Goal: Transaction & Acquisition: Book appointment/travel/reservation

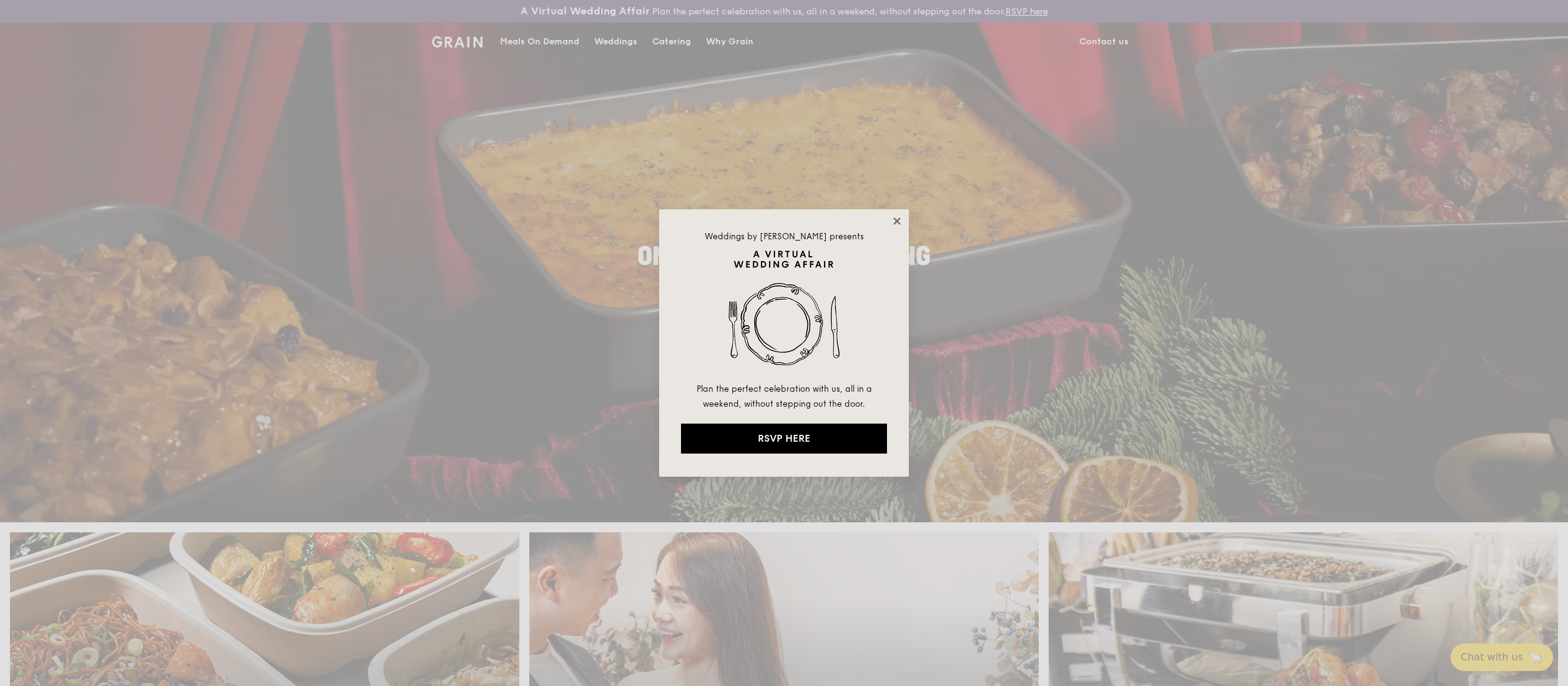
click at [894, 224] on icon at bounding box center [896, 221] width 11 height 11
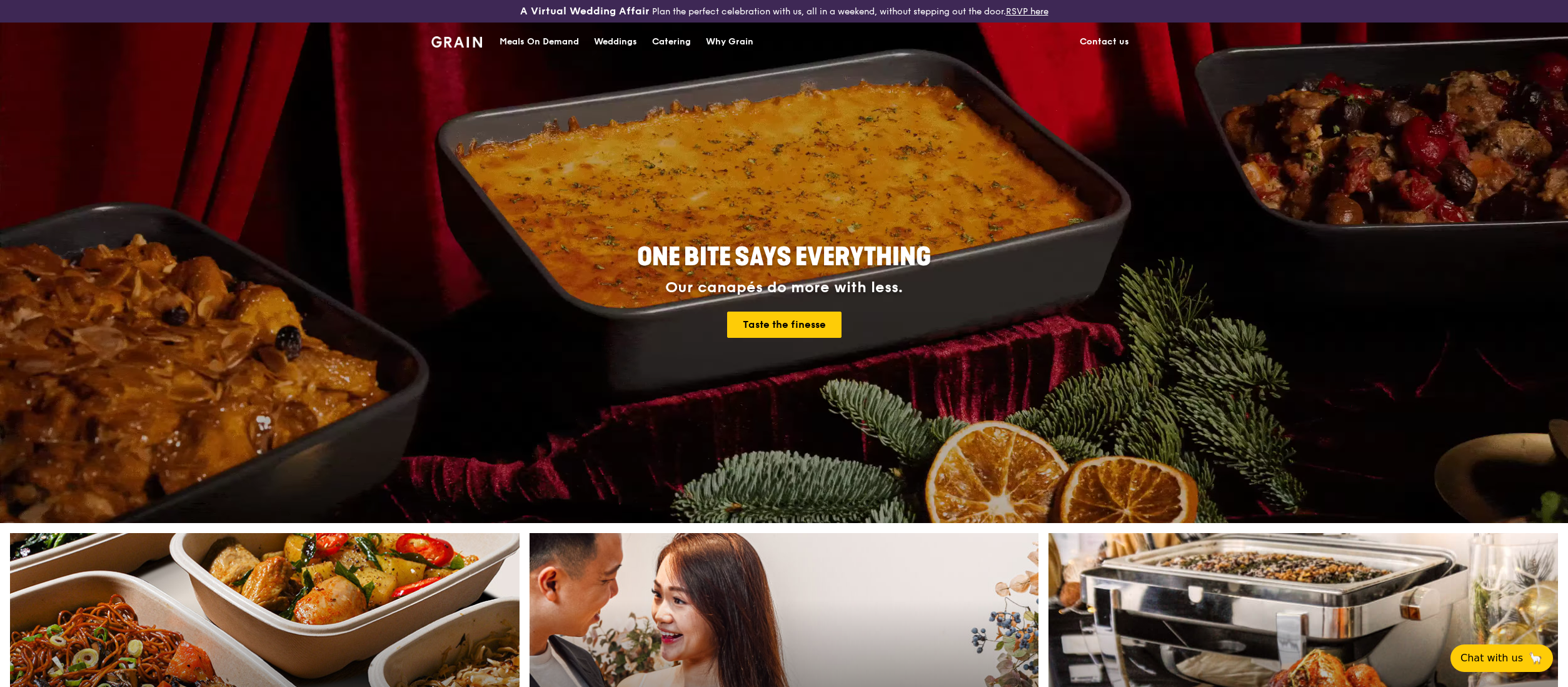
click at [539, 37] on div "Meals On Demand" at bounding box center [539, 42] width 80 height 37
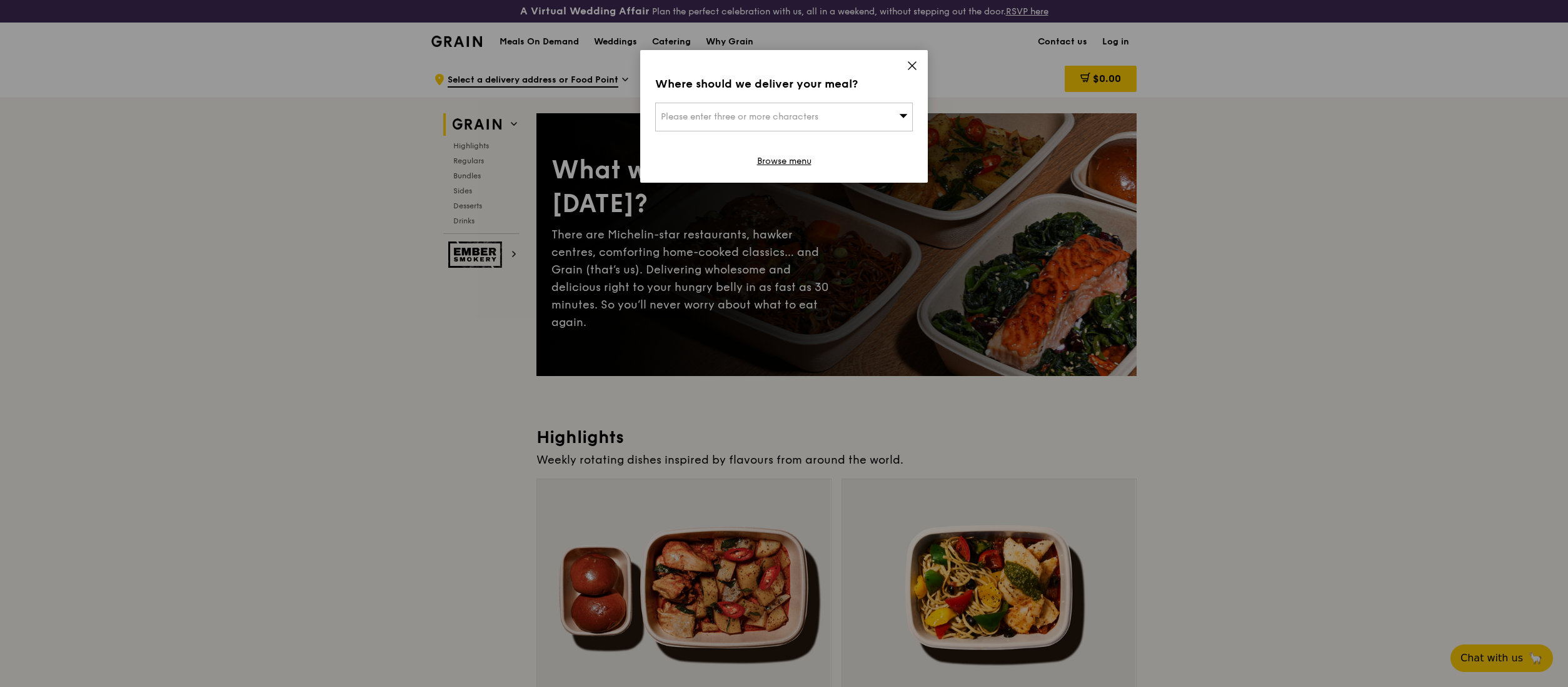
click at [841, 117] on div "Please enter three or more characters" at bounding box center [784, 116] width 257 height 29
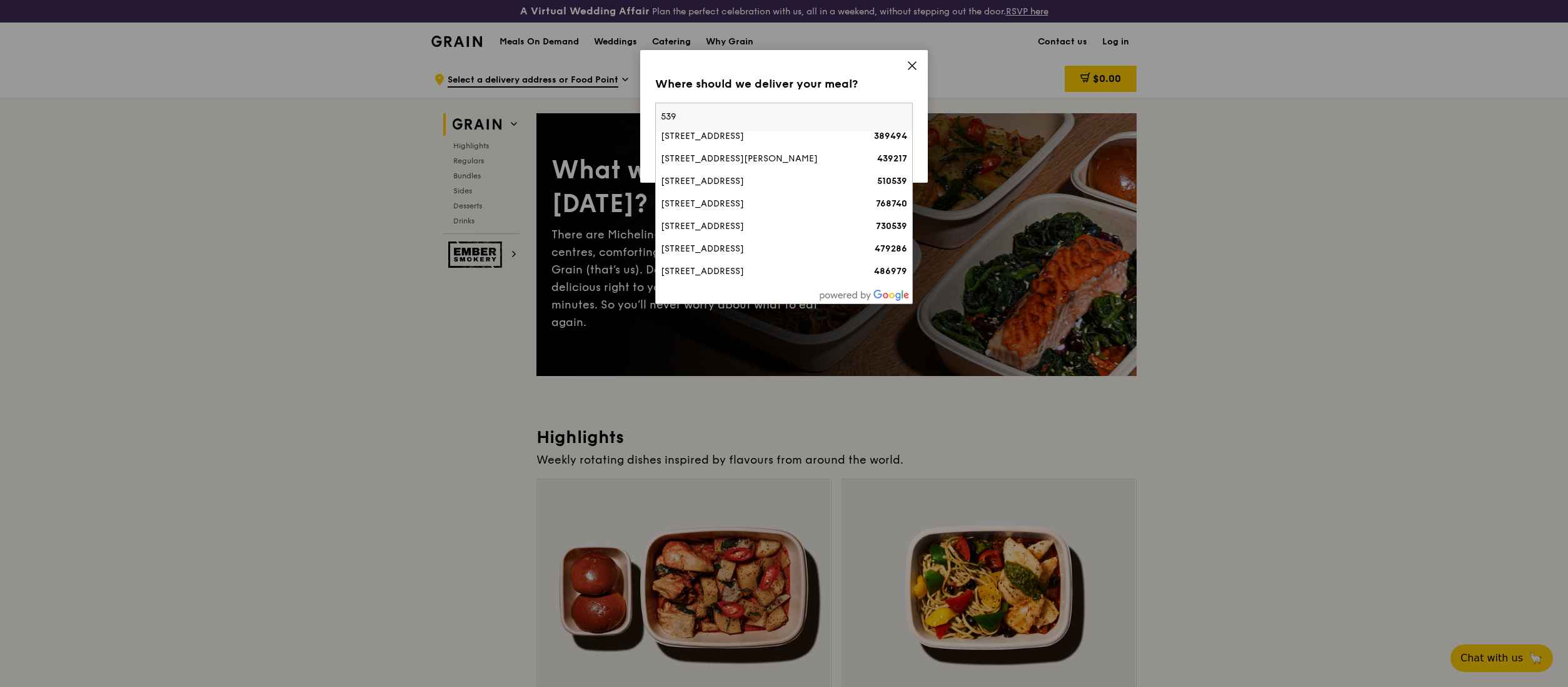
scroll to position [250, 0]
click at [745, 118] on input "539" at bounding box center [784, 116] width 256 height 27
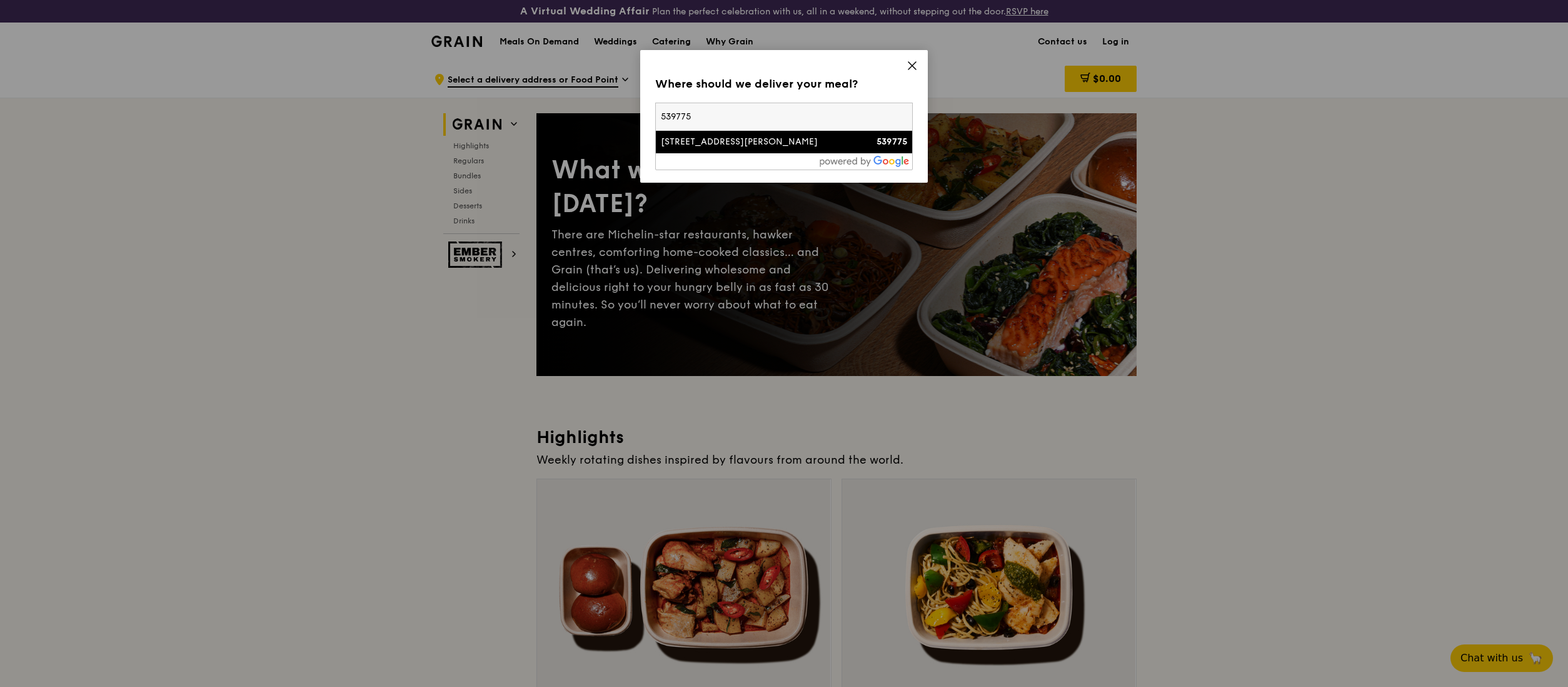
type input "539775"
click at [738, 138] on div "18 Tai Seng Street" at bounding box center [753, 142] width 185 height 13
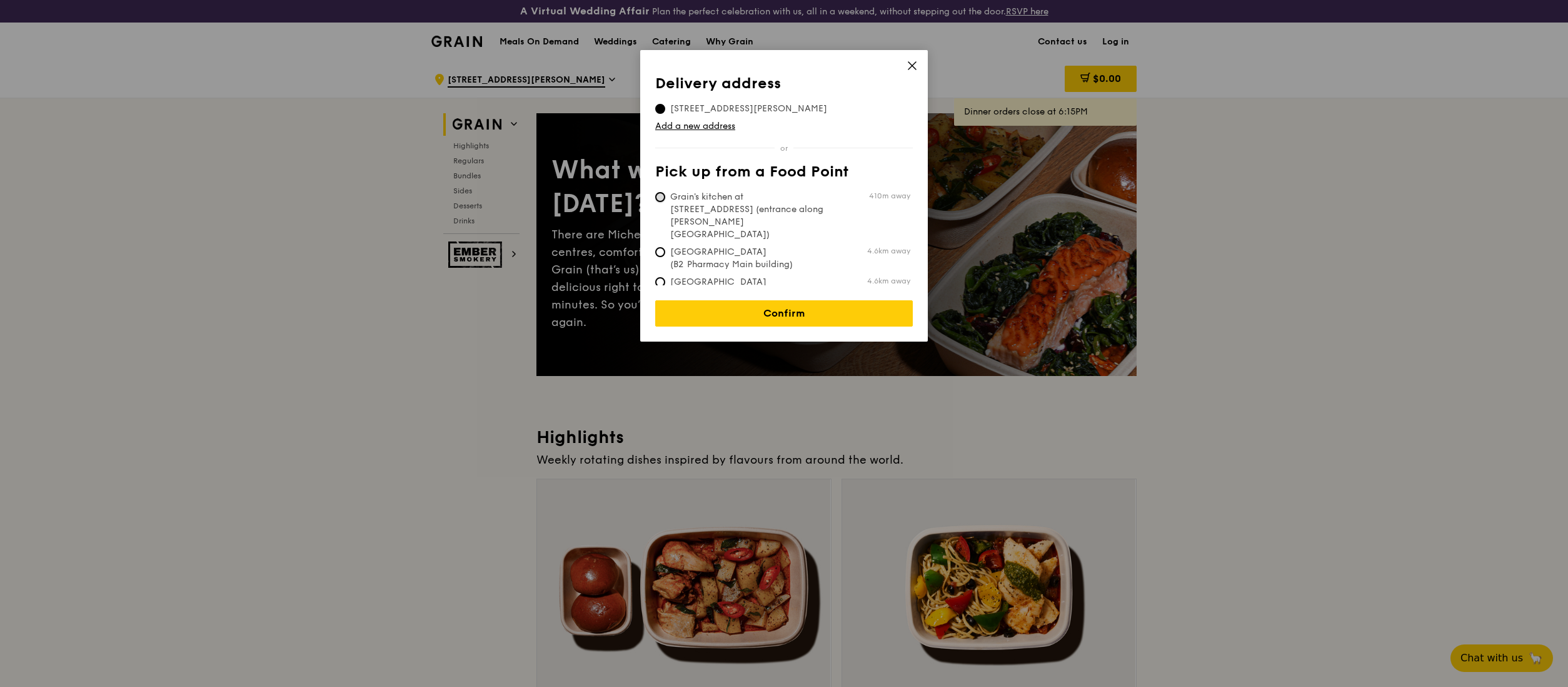
click at [656, 197] on input "Grain's kitchen at 5 Burn Road #05-01 (entrance along Harrison Road) 410m away" at bounding box center [660, 197] width 10 height 10
radio input "true"
click at [656, 197] on input "Grain's kitchen at 5 Burn Road #05-01 (entrance along Harrison Road) 410m away" at bounding box center [660, 197] width 10 height 10
click at [667, 107] on span "18 Tai Seng Street, 539775" at bounding box center [749, 108] width 187 height 13
click at [665, 107] on input "18 Tai Seng Street, 539775" at bounding box center [660, 108] width 10 height 10
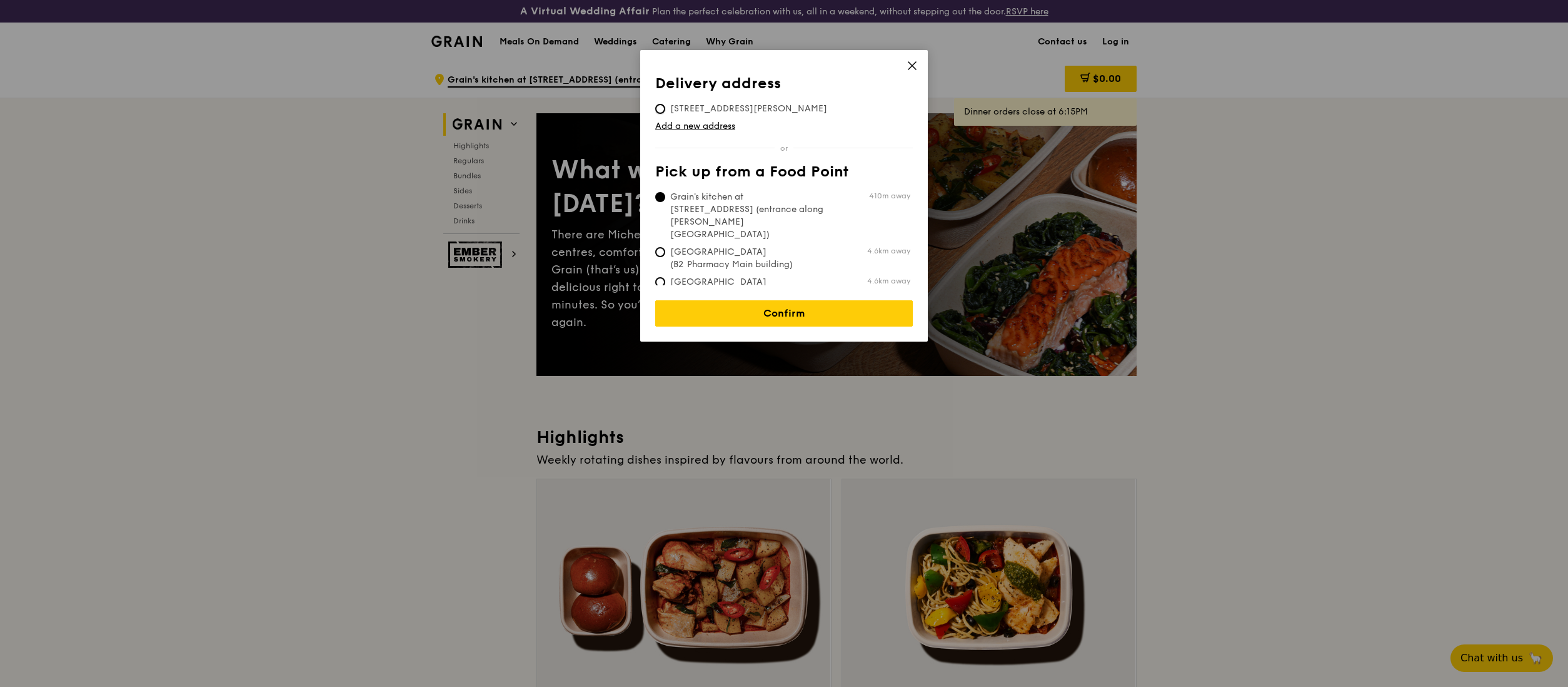
radio input "true"
click at [831, 300] on link "Confirm" at bounding box center [784, 313] width 257 height 26
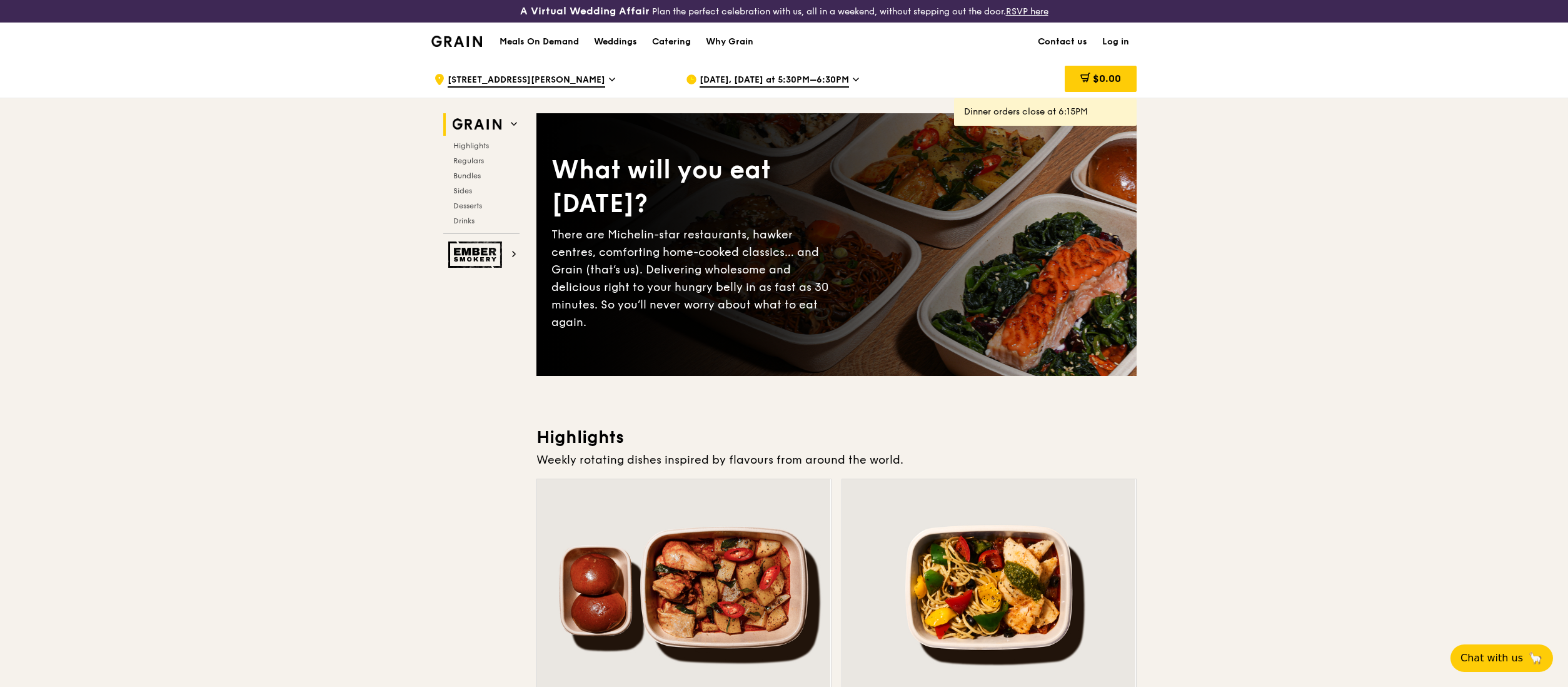
click at [814, 79] on span "Sep 18, Today at 5:30PM–6:30PM" at bounding box center [774, 80] width 149 height 14
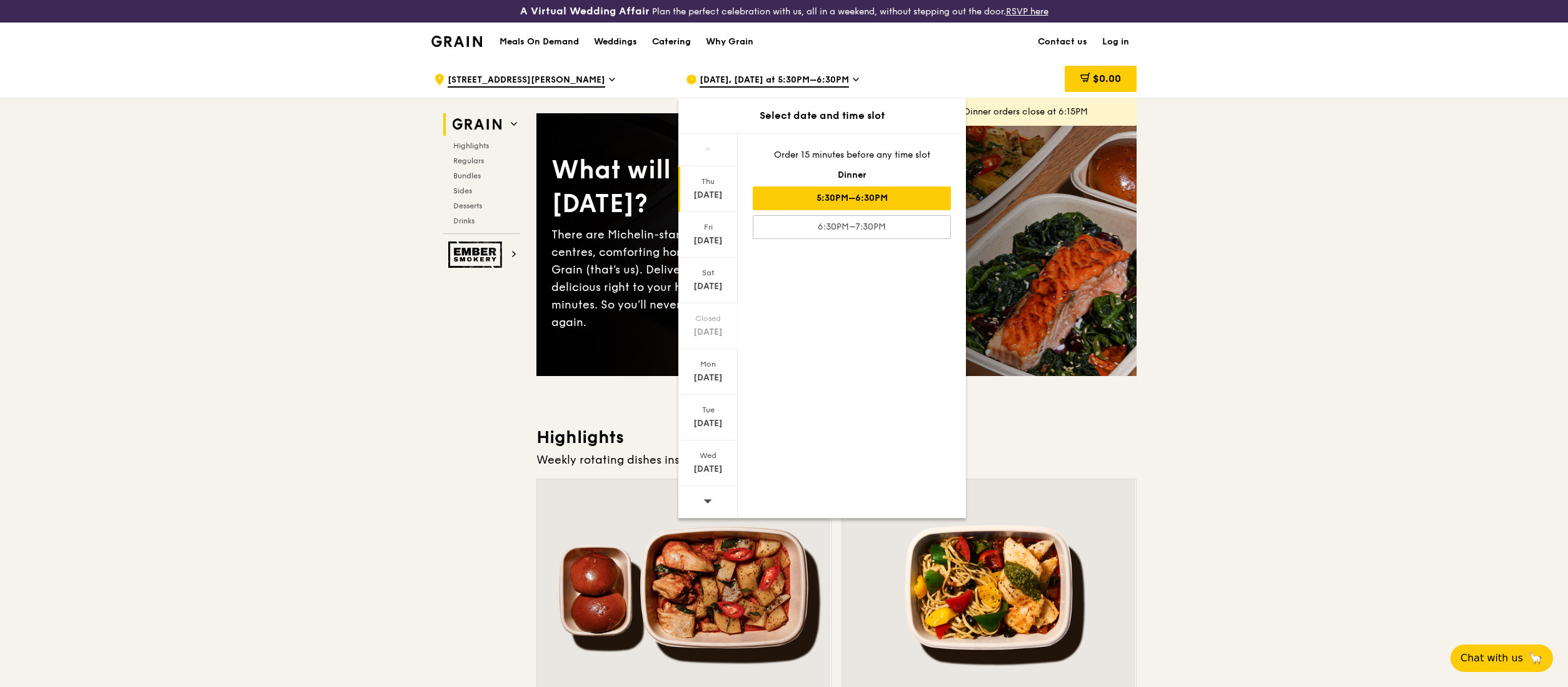
click at [710, 498] on icon at bounding box center [707, 500] width 9 height 9
click at [715, 183] on div "Thu" at bounding box center [707, 181] width 55 height 10
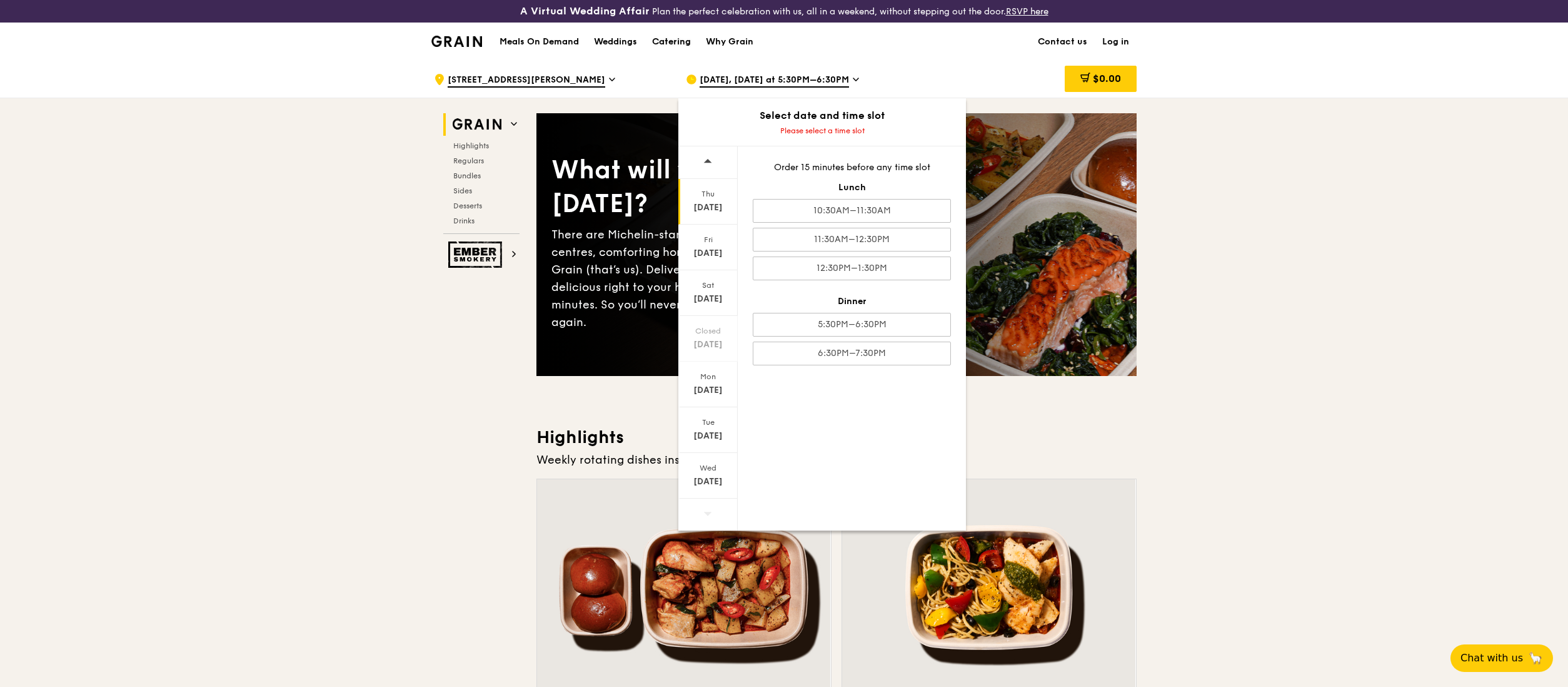
click at [683, 36] on div "Catering" at bounding box center [671, 42] width 39 height 37
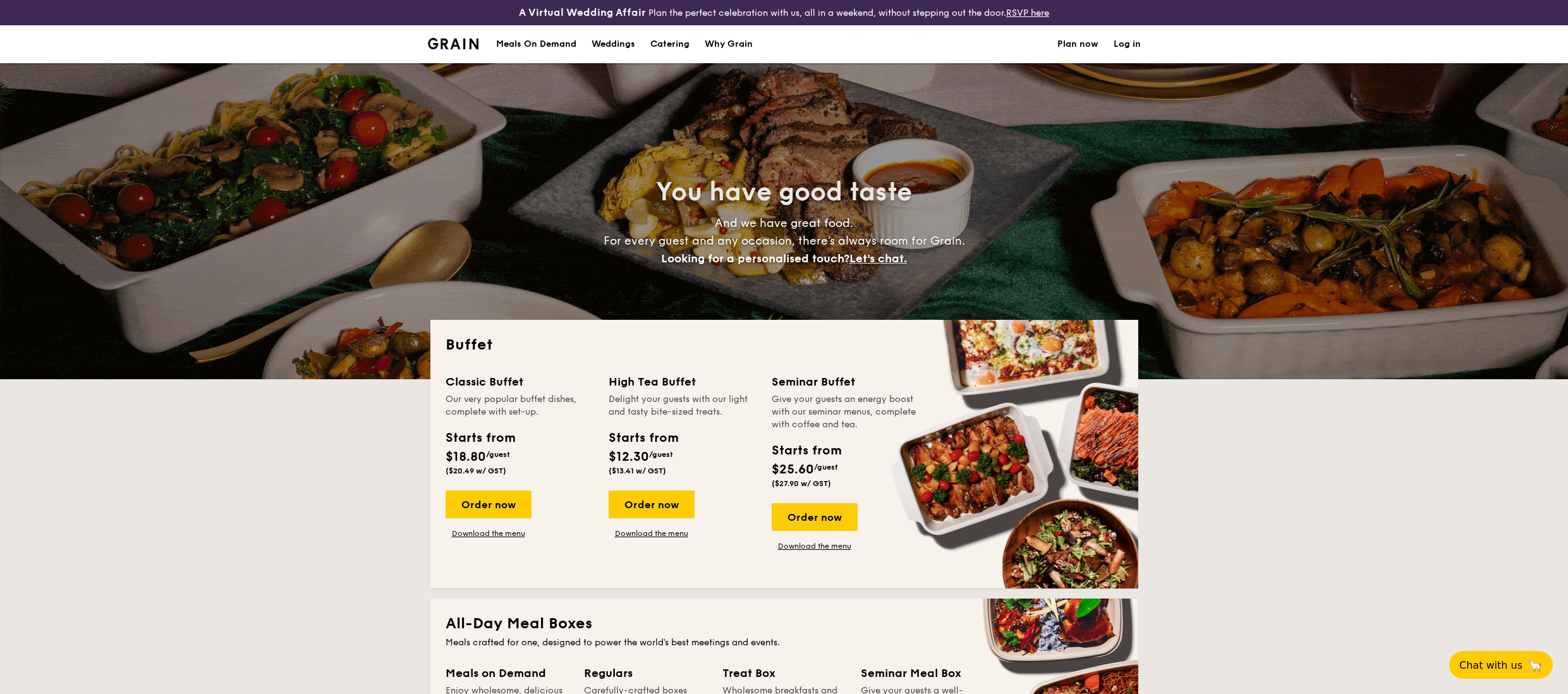
select select
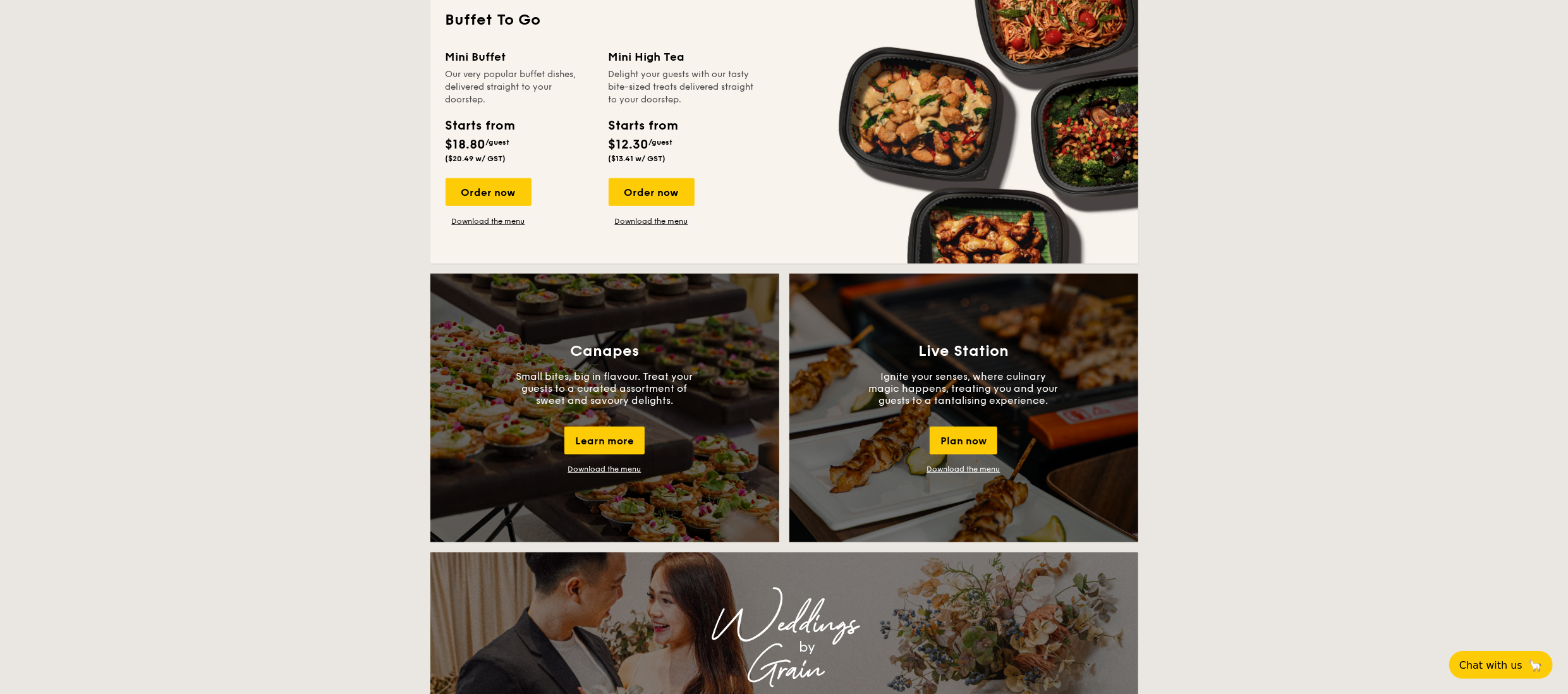
scroll to position [379, 0]
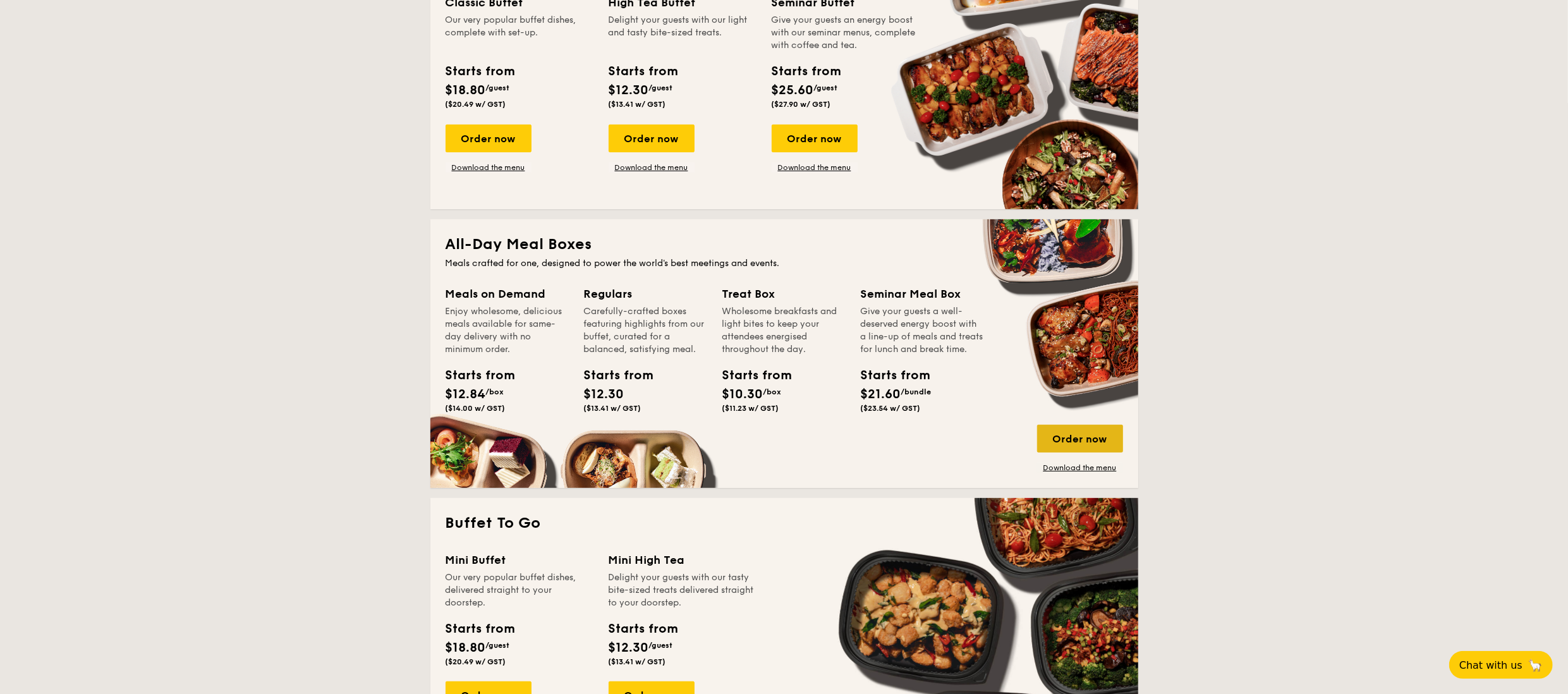
click at [1065, 430] on div "Order now" at bounding box center [1079, 438] width 86 height 28
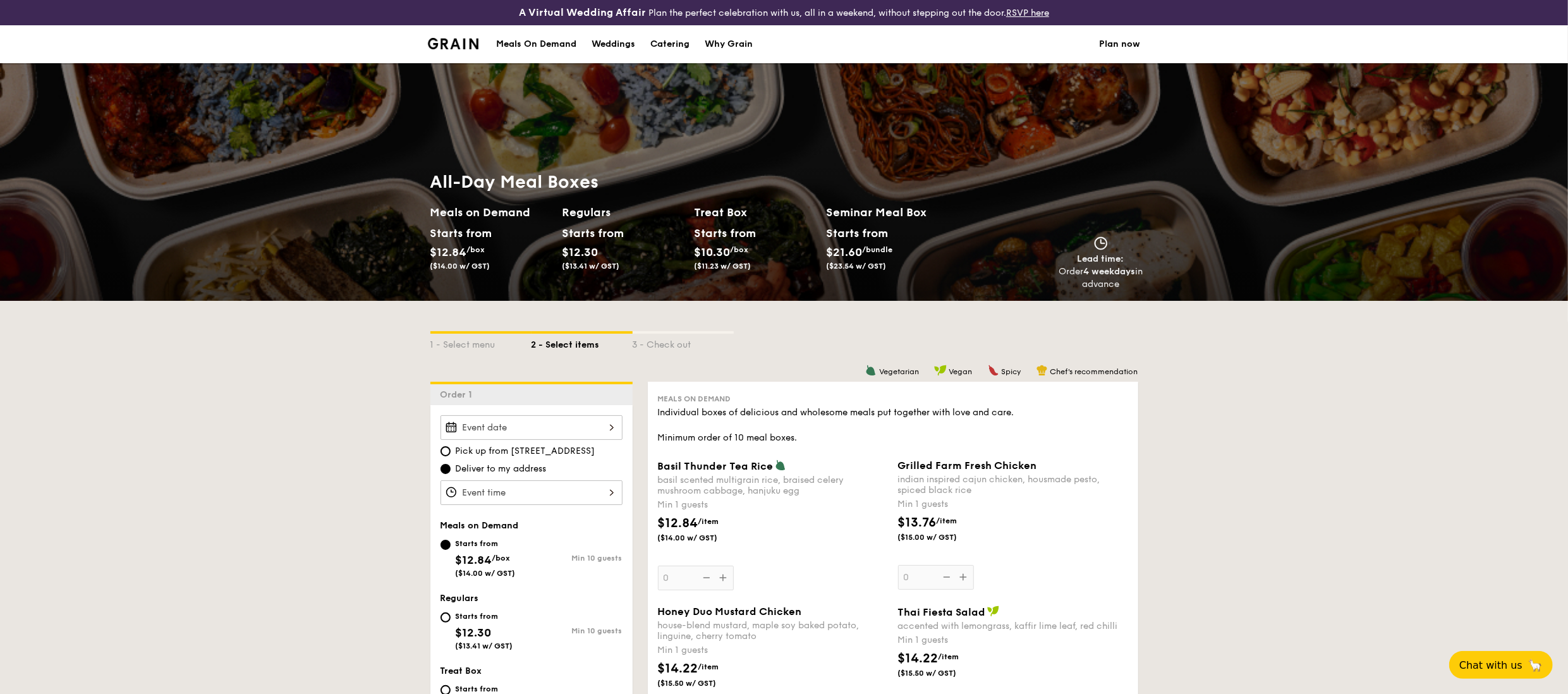
click at [612, 424] on div at bounding box center [531, 427] width 182 height 24
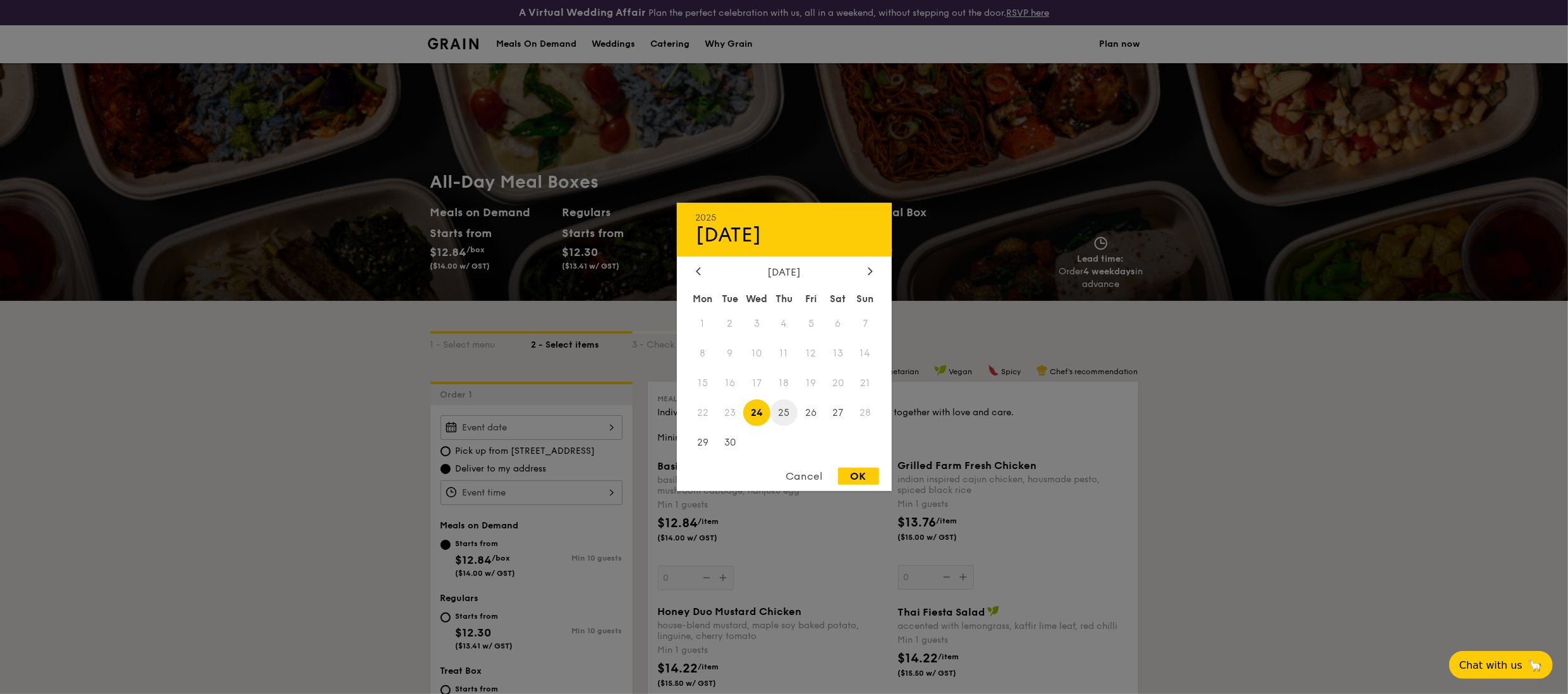
click at [786, 412] on span "25" at bounding box center [784, 412] width 27 height 27
click at [868, 470] on div "OK" at bounding box center [858, 476] width 41 height 17
type input "[DATE]"
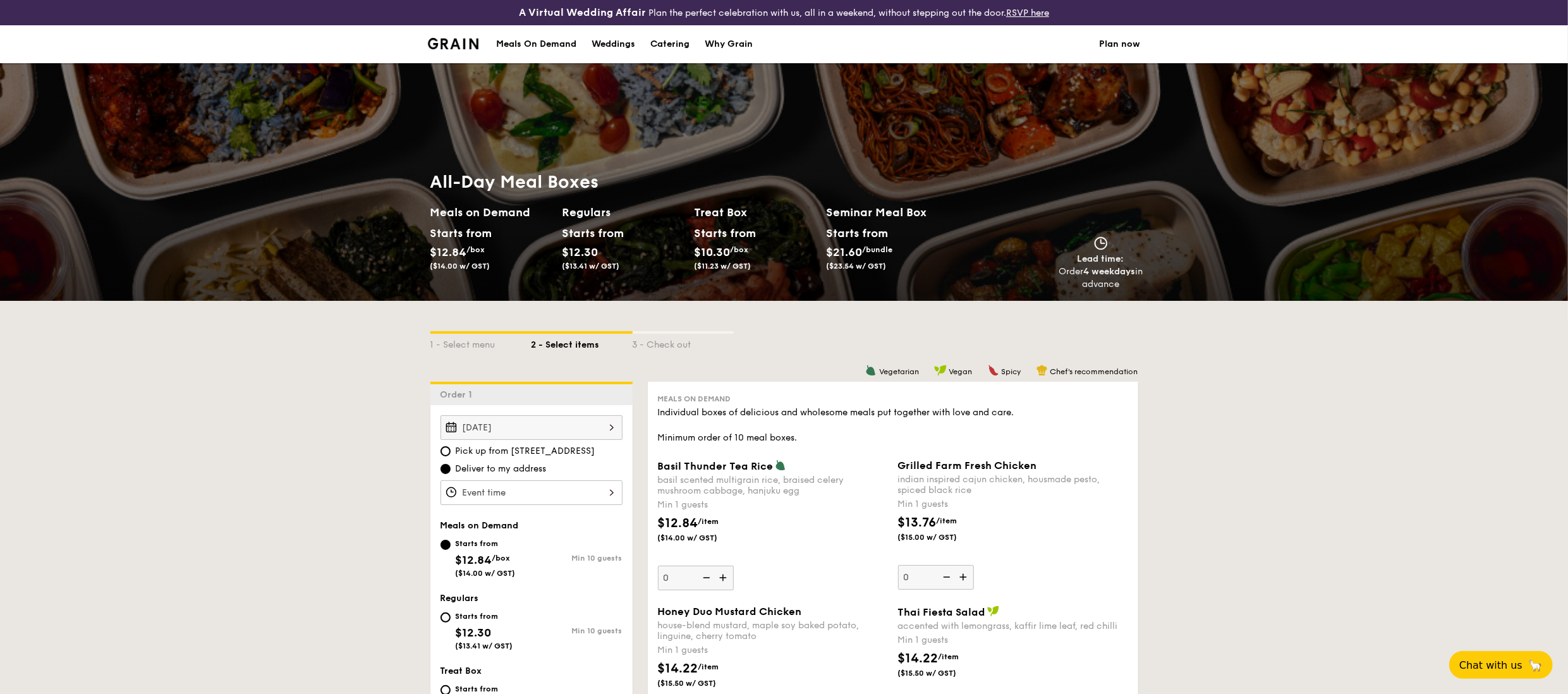
click at [594, 482] on div at bounding box center [531, 493] width 182 height 24
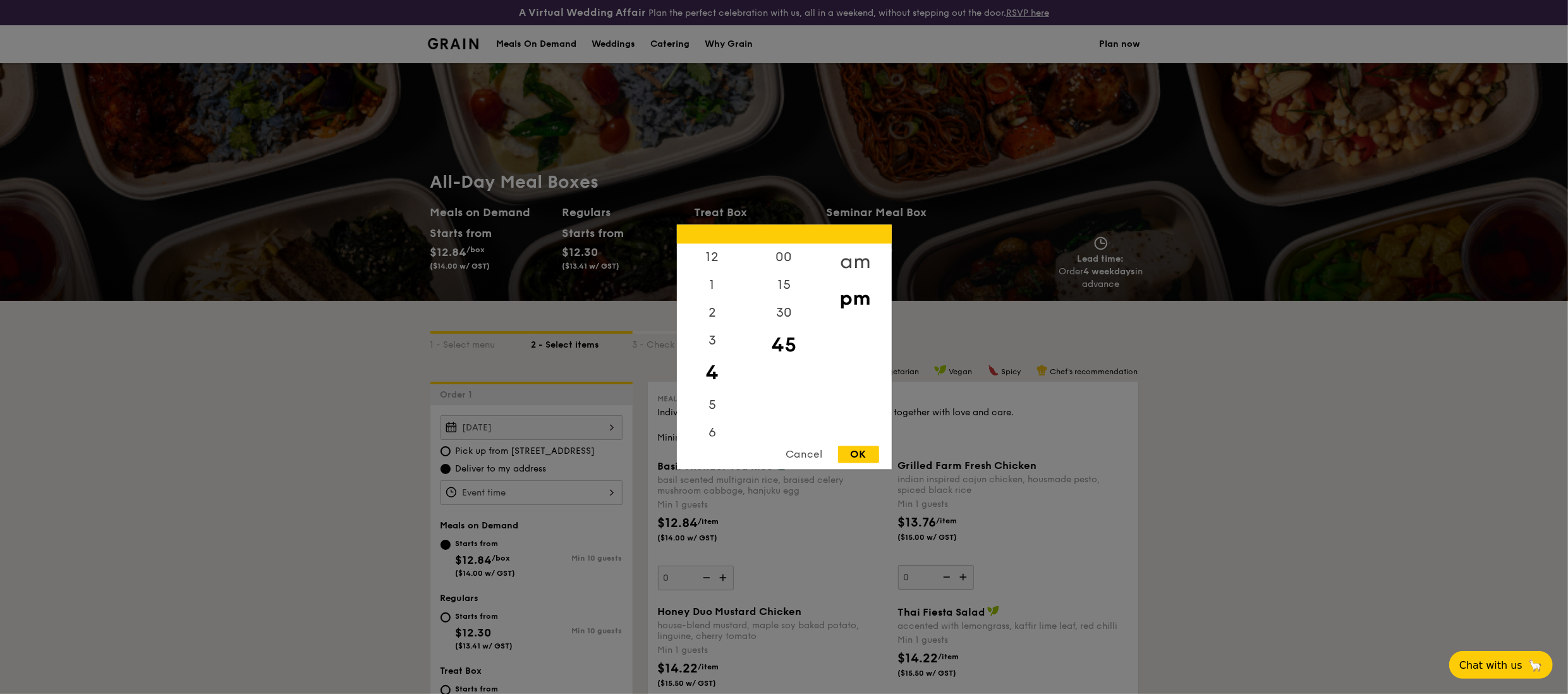
click at [845, 255] on div "am" at bounding box center [856, 262] width 72 height 36
click at [718, 389] on div "10" at bounding box center [712, 400] width 72 height 36
click at [723, 366] on div "9" at bounding box center [712, 368] width 72 height 28
click at [716, 365] on div "9" at bounding box center [712, 368] width 72 height 28
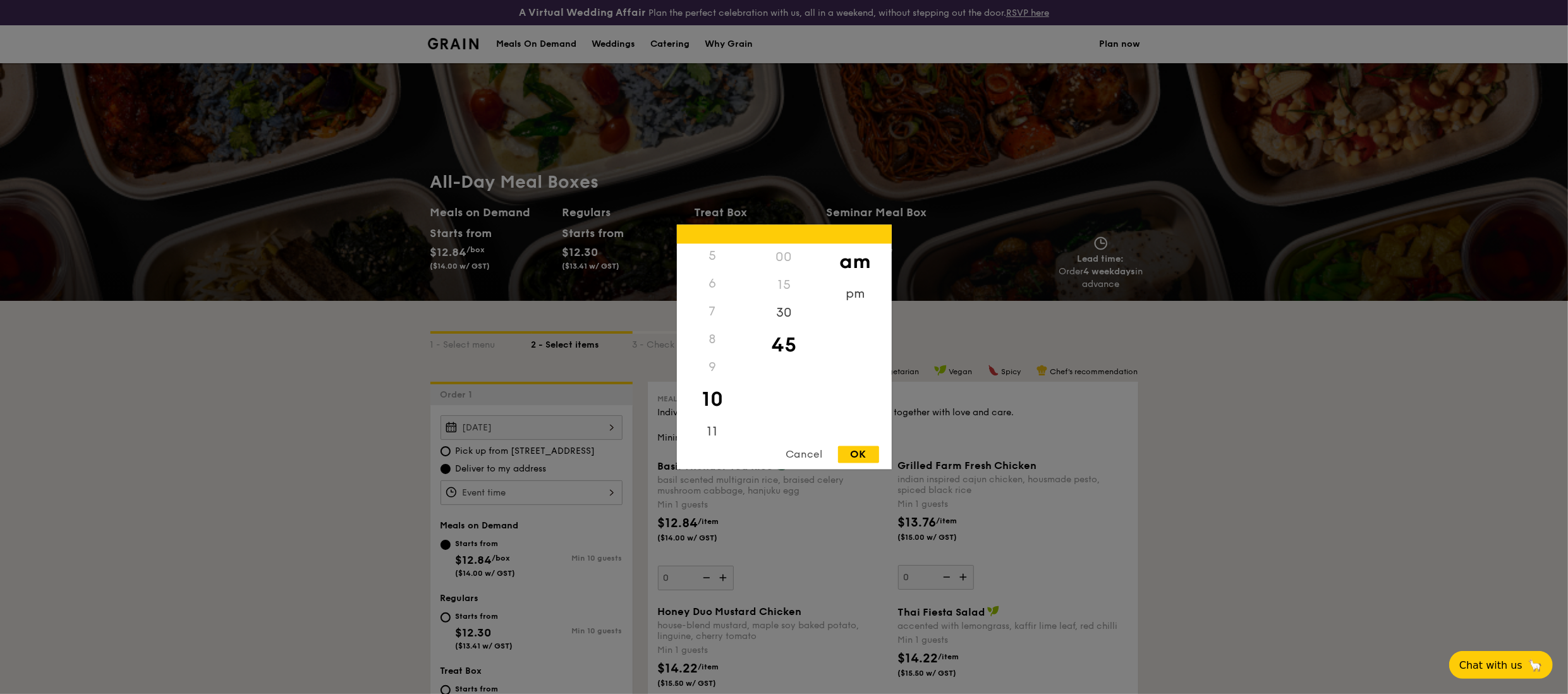
click at [784, 262] on div "00" at bounding box center [784, 257] width 72 height 28
click at [796, 312] on div "30" at bounding box center [784, 318] width 72 height 36
click at [869, 451] on div "OK" at bounding box center [858, 454] width 41 height 17
type input "10:30AM"
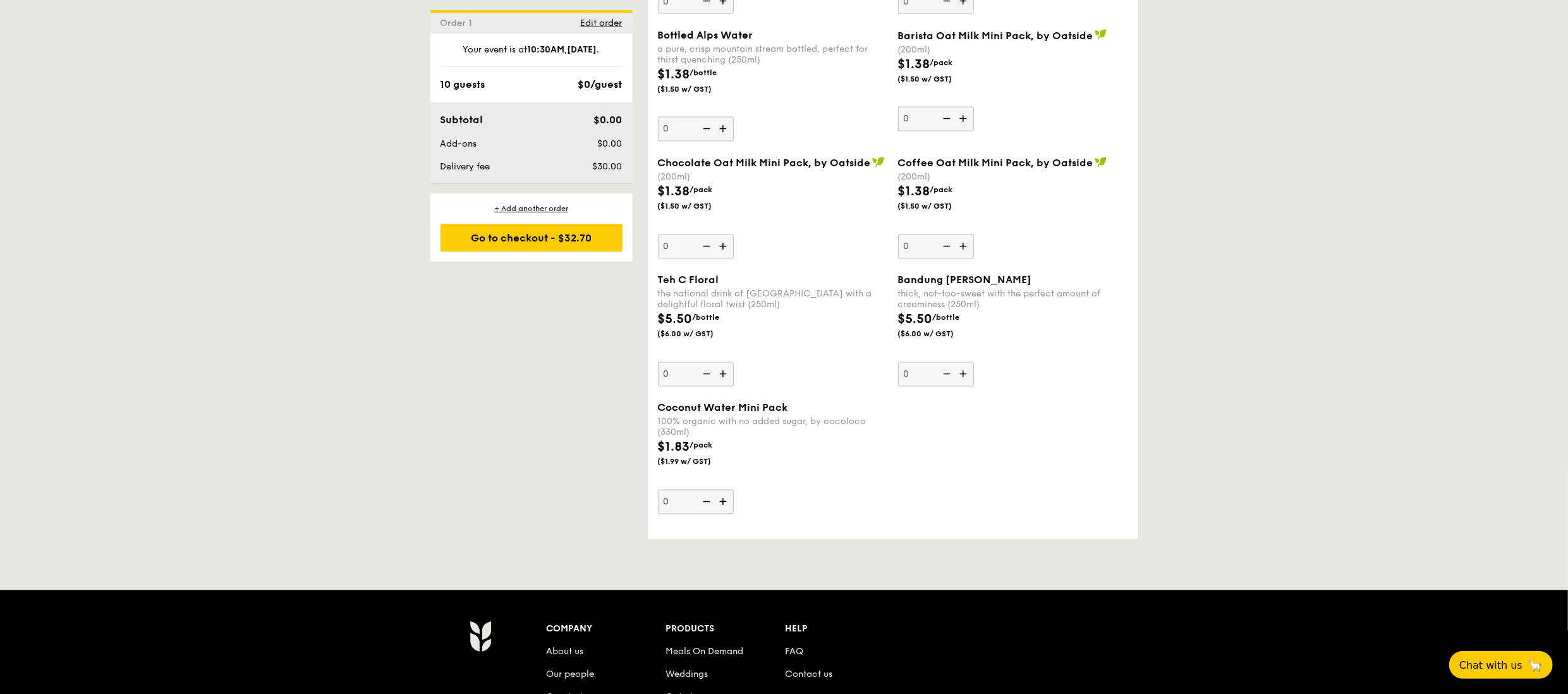
scroll to position [2275, 0]
